Goal: Task Accomplishment & Management: Use online tool/utility

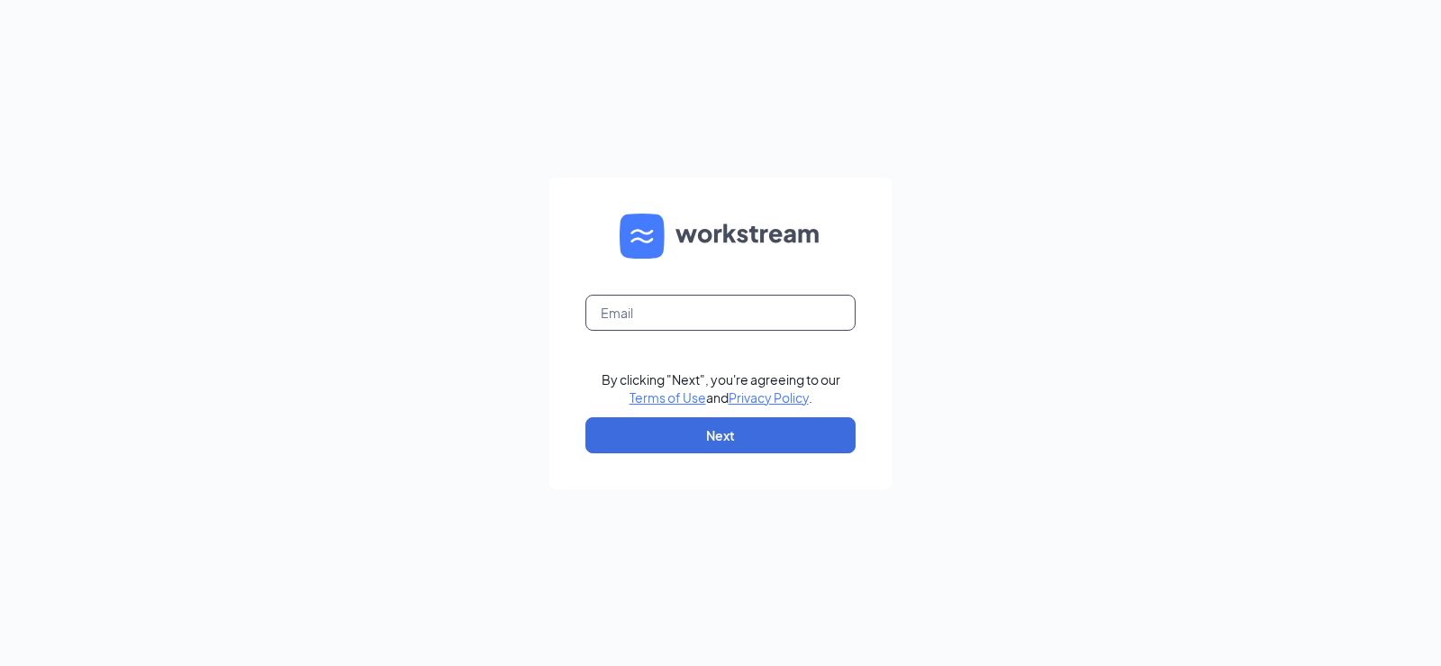
click at [699, 315] on input "text" at bounding box center [721, 313] width 270 height 36
type input "[EMAIL_ADDRESS][DOMAIN_NAME]"
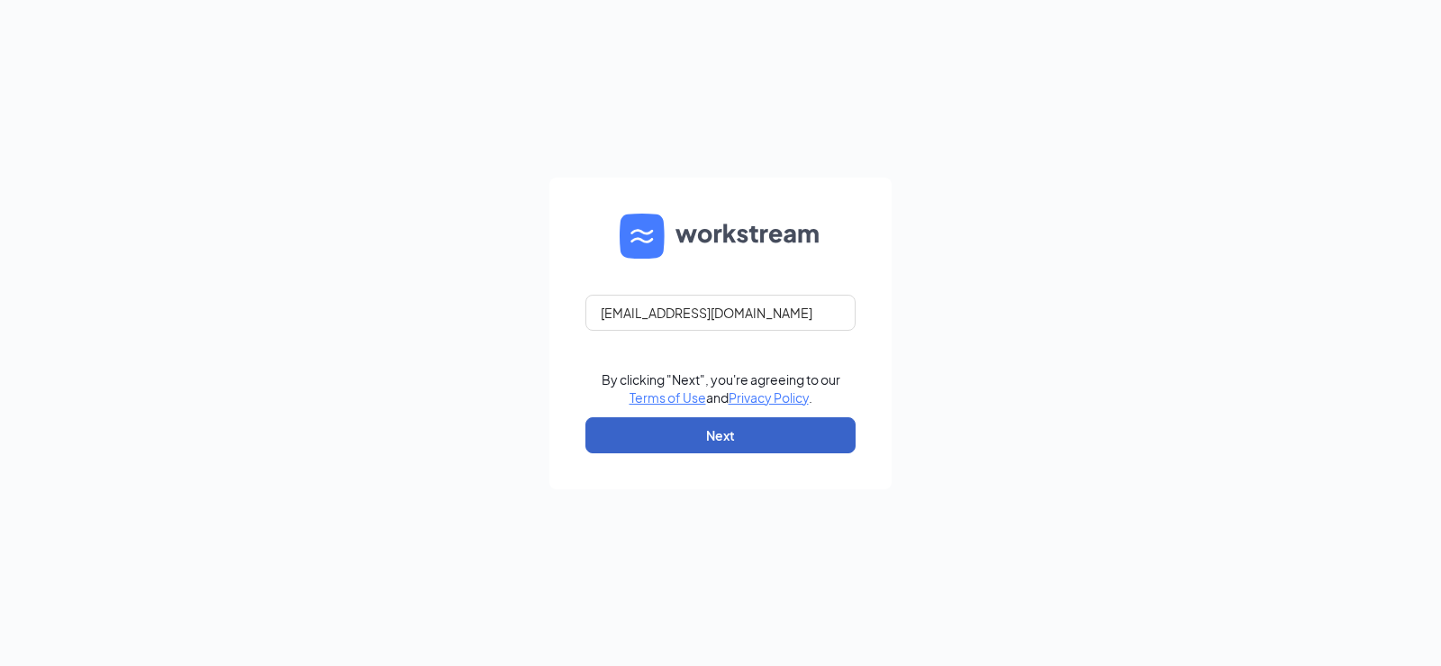
click at [703, 437] on button "Next" at bounding box center [721, 435] width 270 height 36
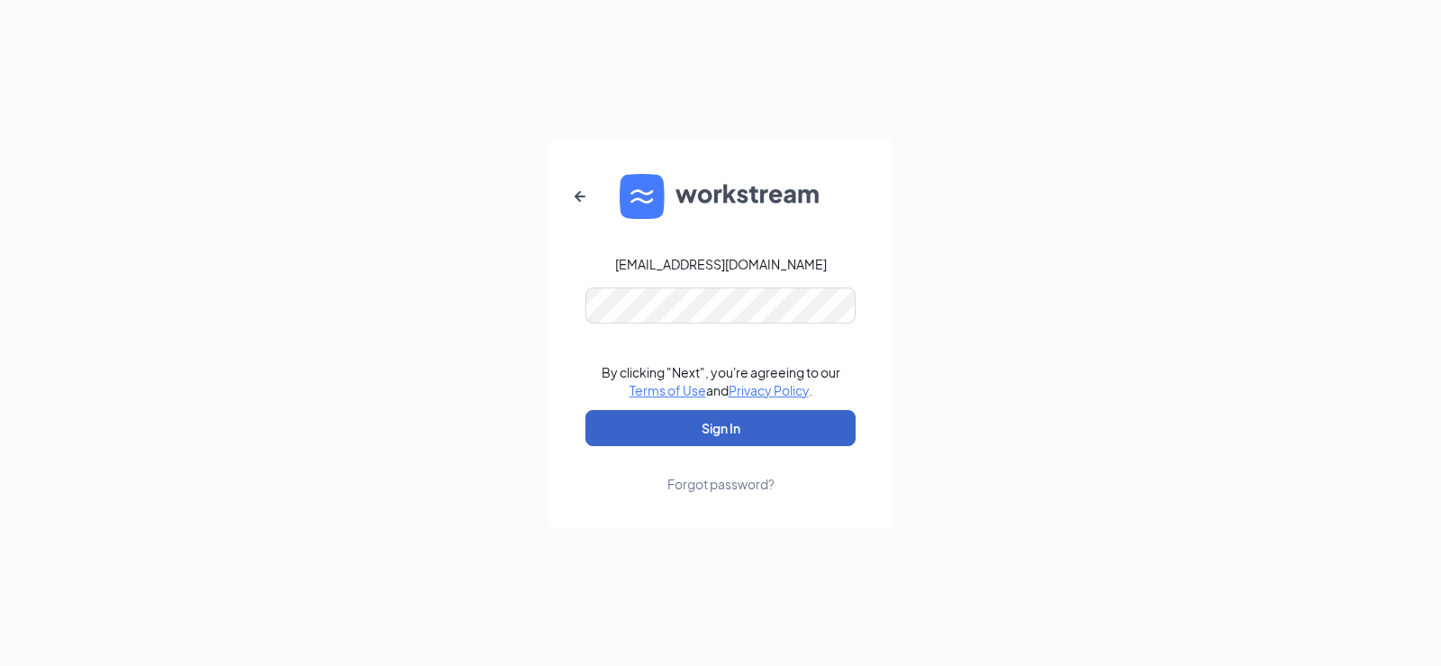
click at [665, 428] on button "Sign In" at bounding box center [721, 428] width 270 height 36
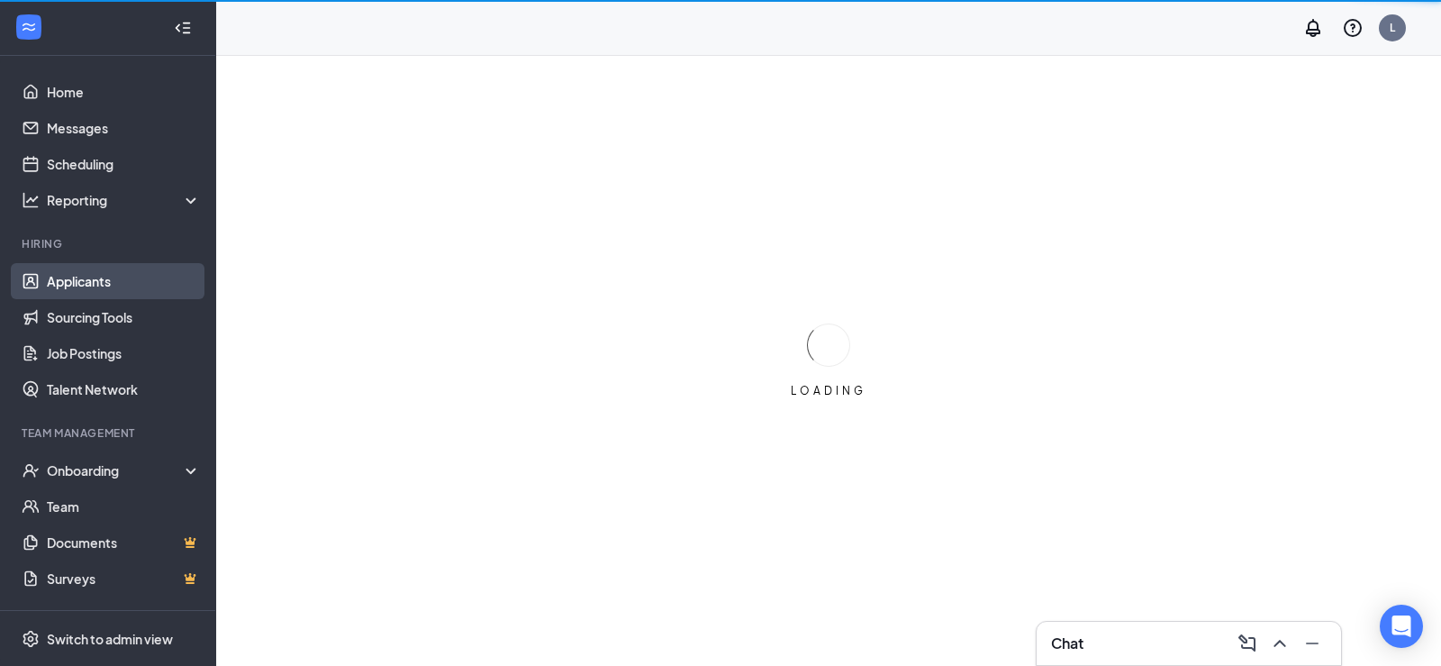
click at [88, 276] on link "Applicants" at bounding box center [124, 281] width 154 height 36
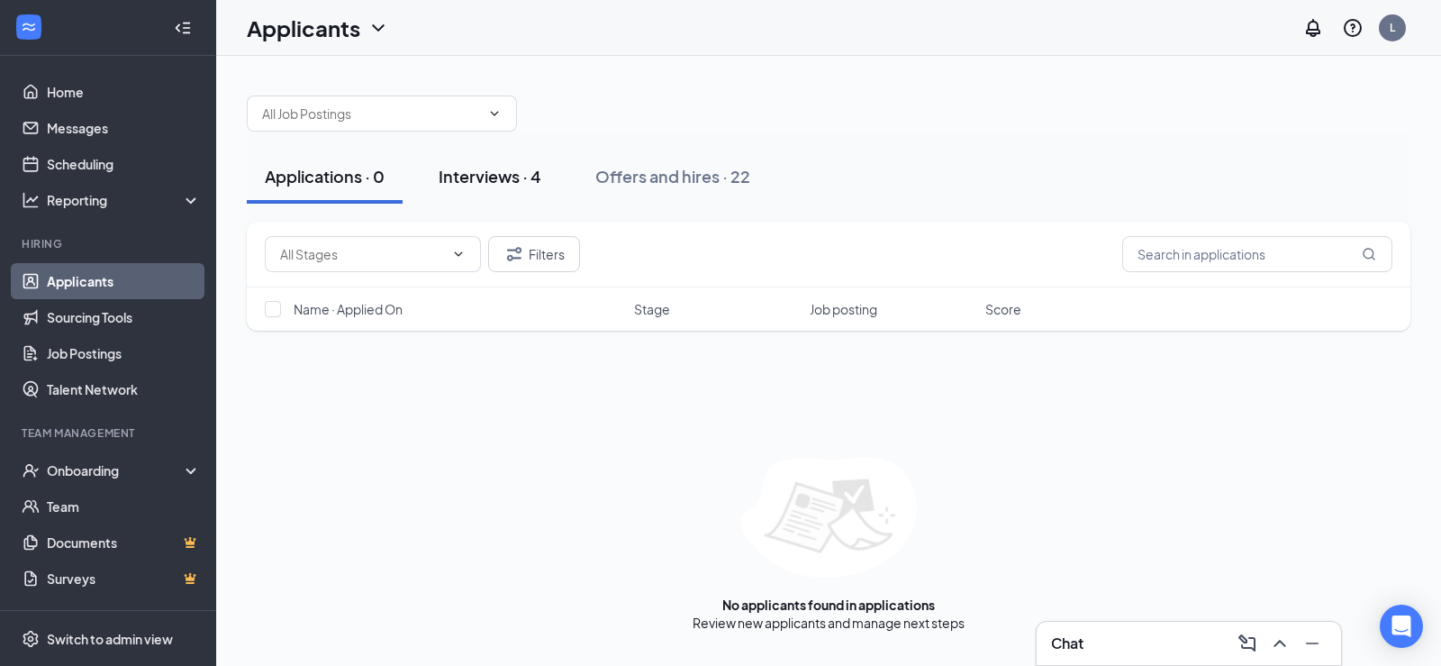
click at [493, 177] on div "Interviews · 4" at bounding box center [490, 176] width 103 height 23
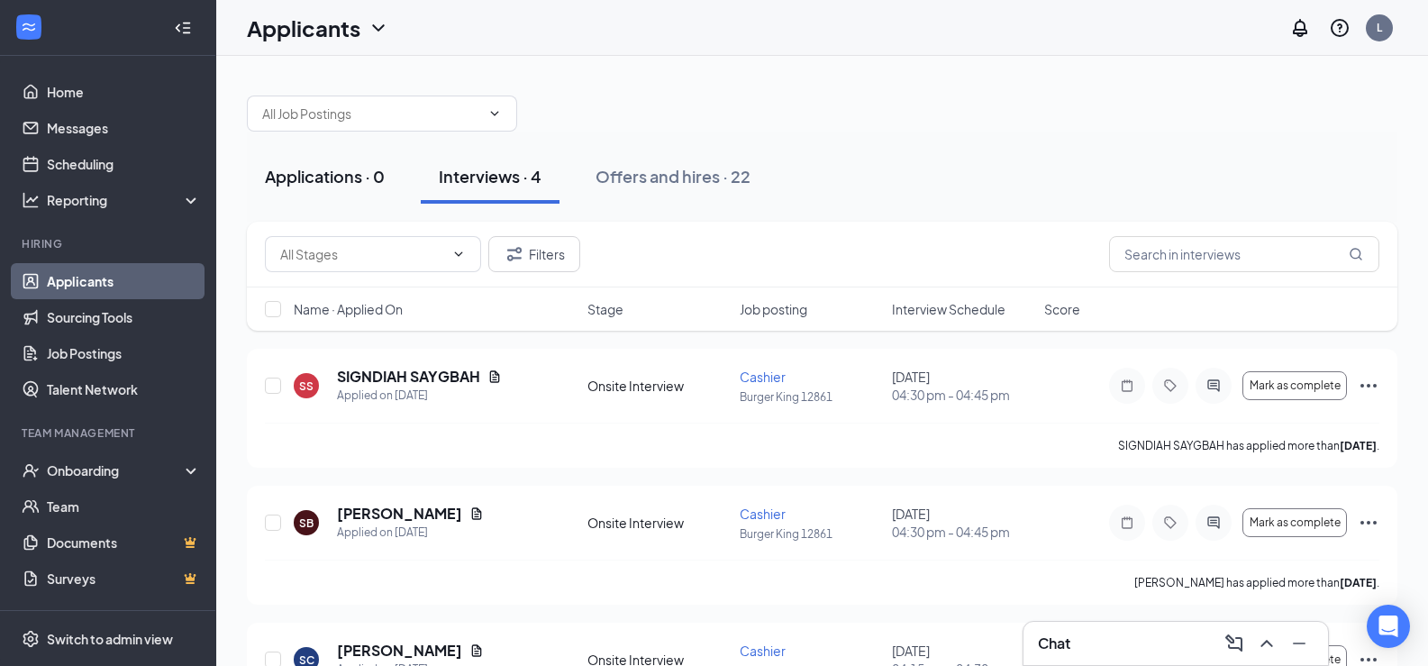
click at [322, 189] on button "Applications · 0" at bounding box center [325, 177] width 156 height 54
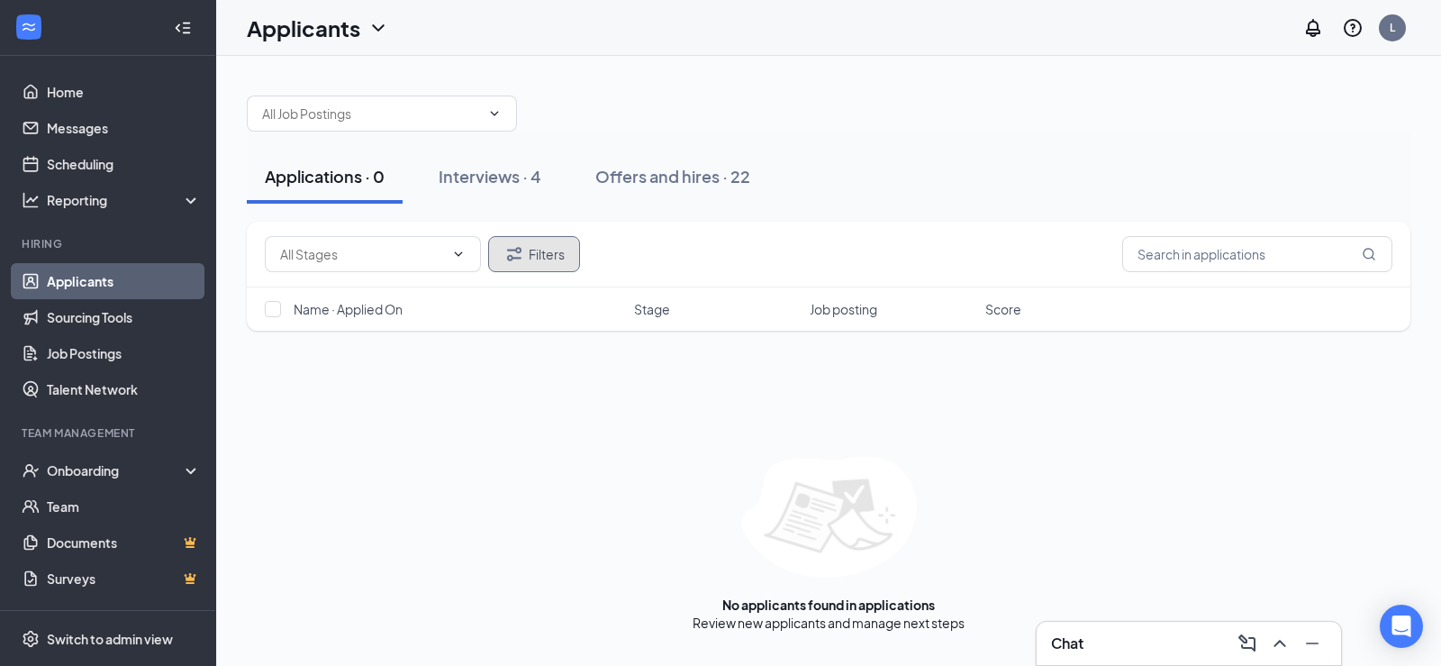
click at [528, 254] on button "Filters" at bounding box center [534, 254] width 92 height 36
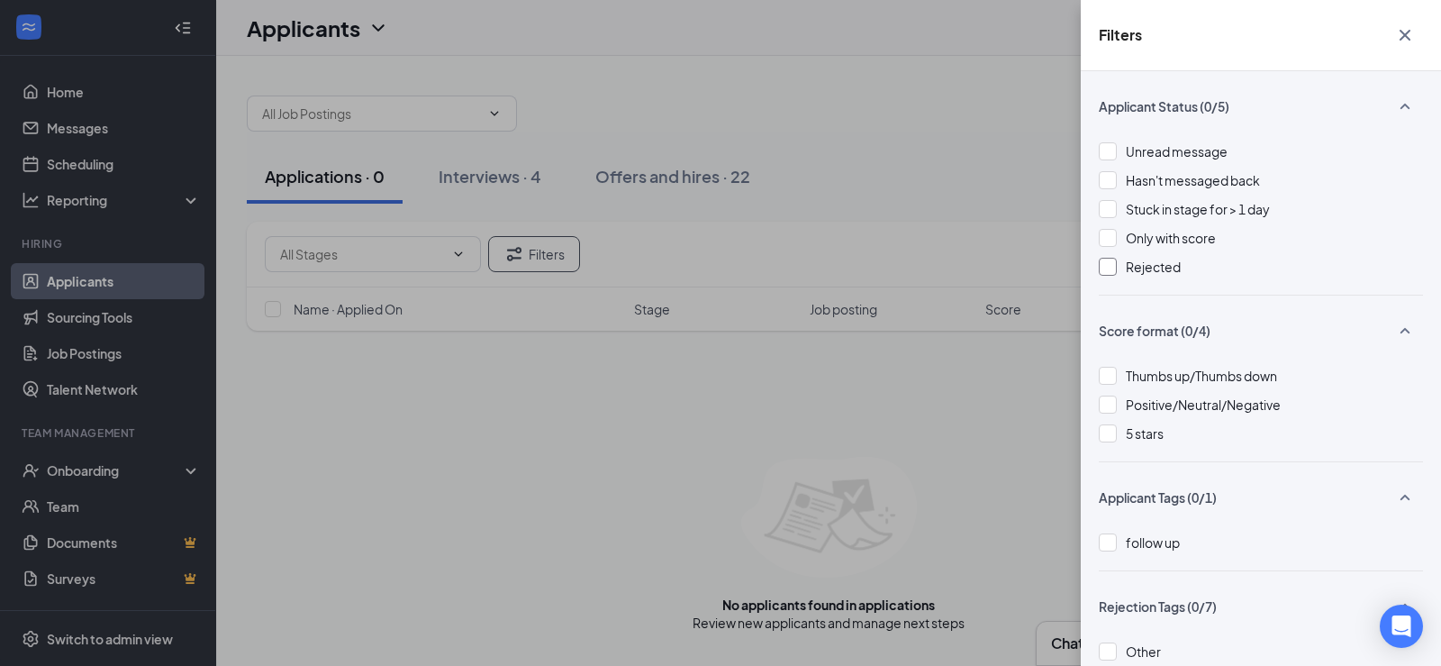
click at [1134, 262] on span "Rejected" at bounding box center [1153, 267] width 55 height 16
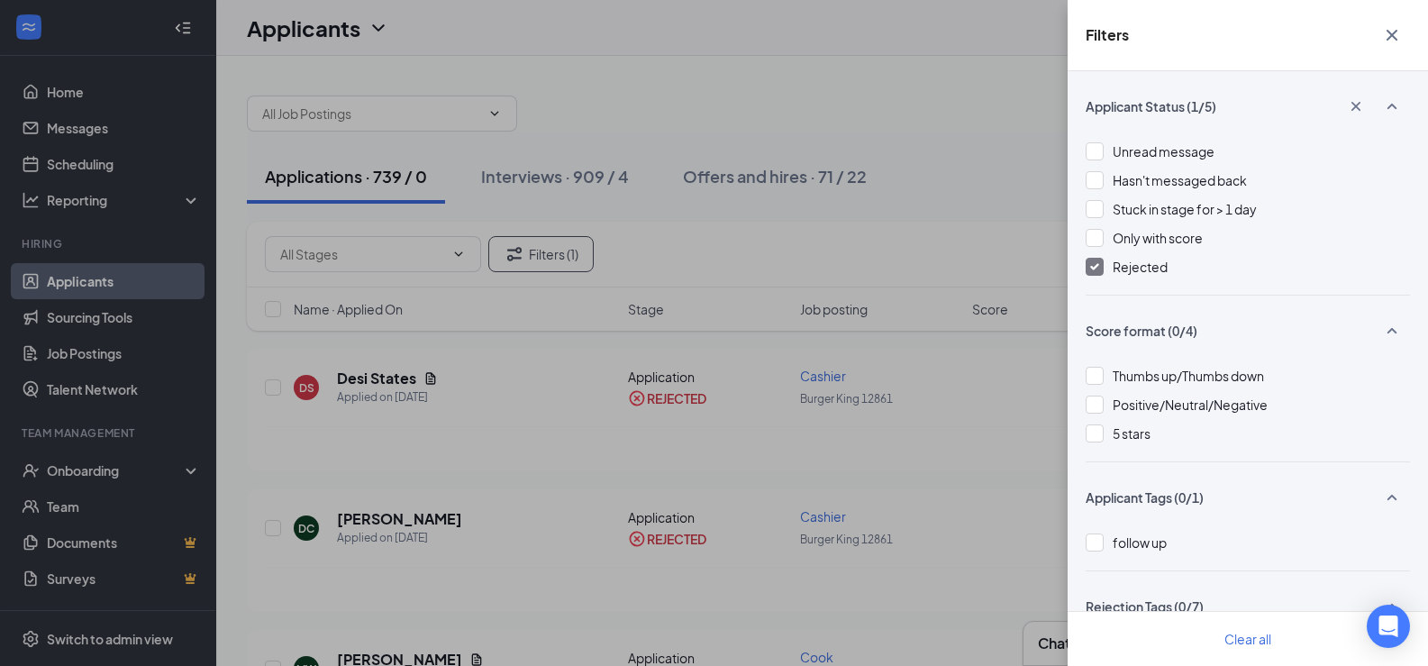
click at [1393, 36] on icon "Cross" at bounding box center [1391, 35] width 11 height 11
